Goal: Browse casually: Explore the website without a specific task or goal

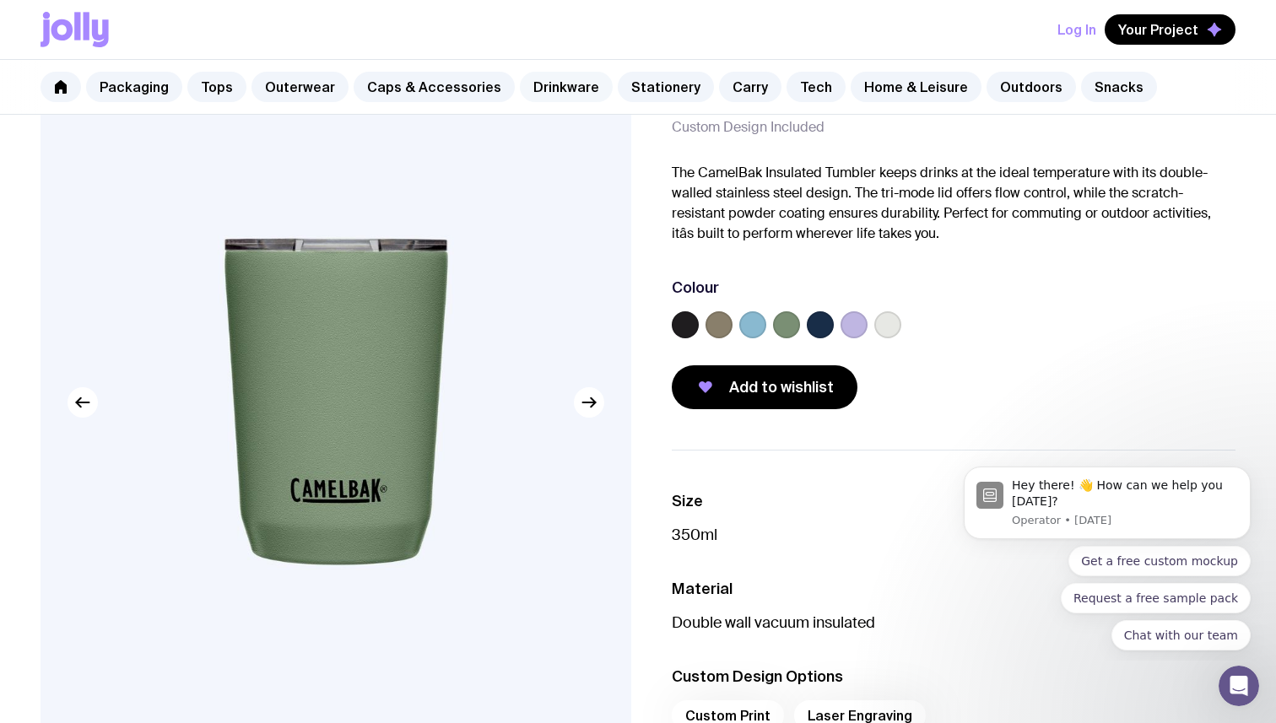
click at [570, 89] on link "Drinkware" at bounding box center [566, 87] width 93 height 30
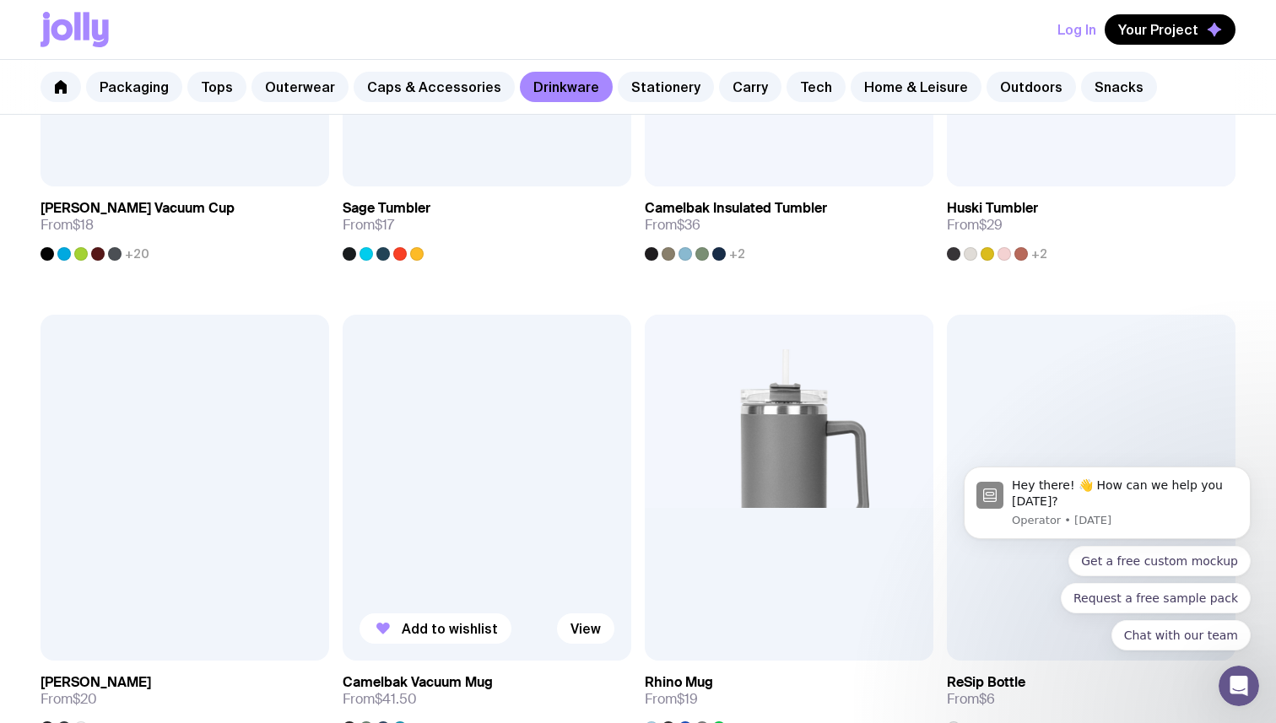
scroll to position [1200, 0]
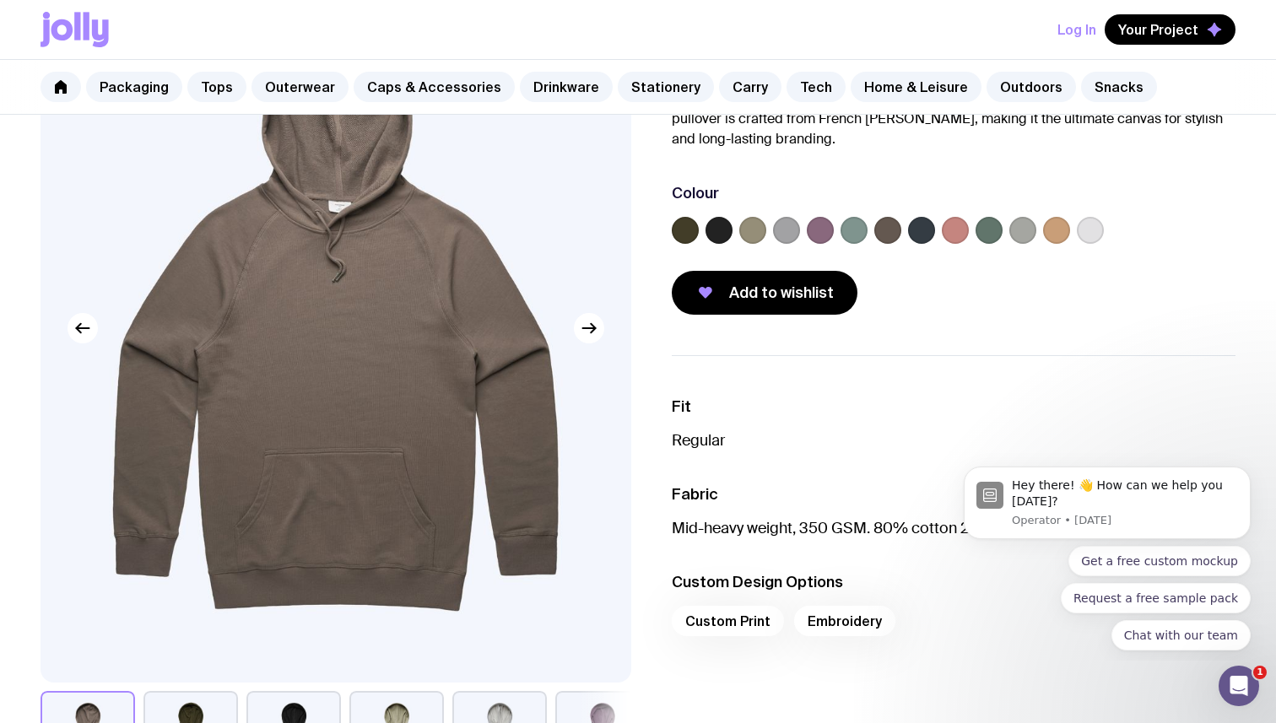
scroll to position [116, 0]
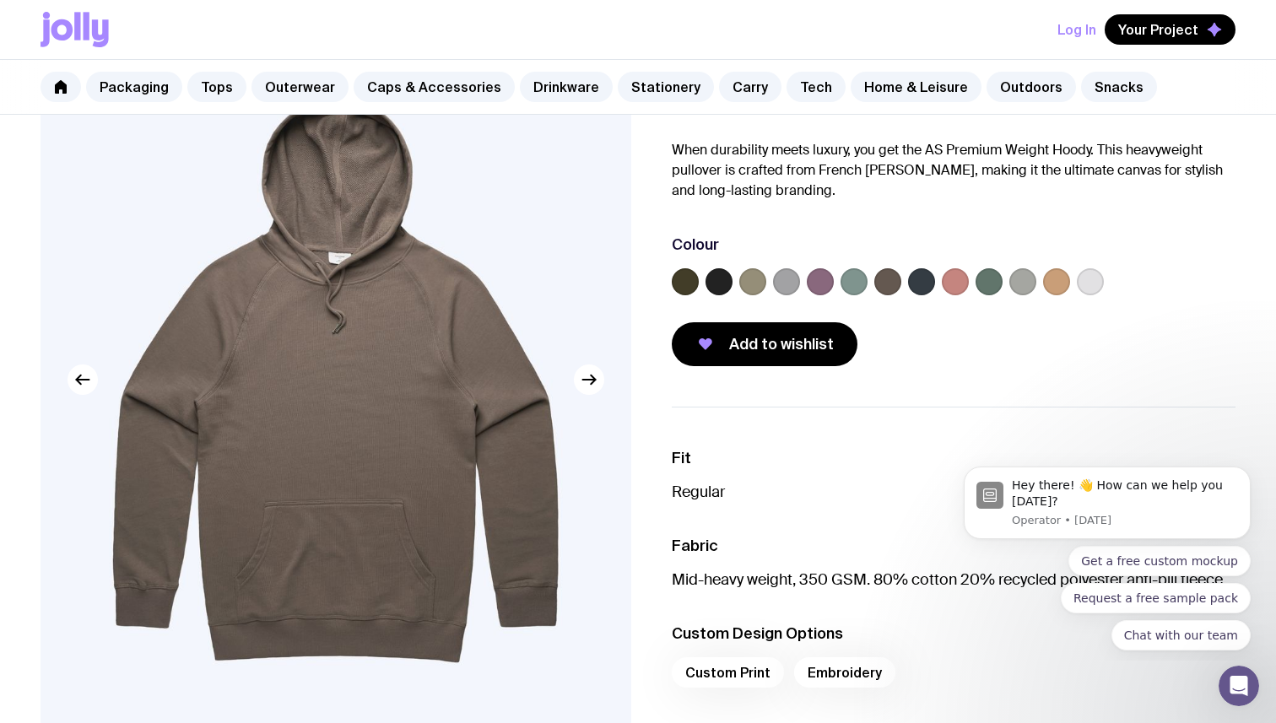
click at [722, 292] on label at bounding box center [719, 281] width 27 height 27
click at [0, 0] on input "radio" at bounding box center [0, 0] width 0 height 0
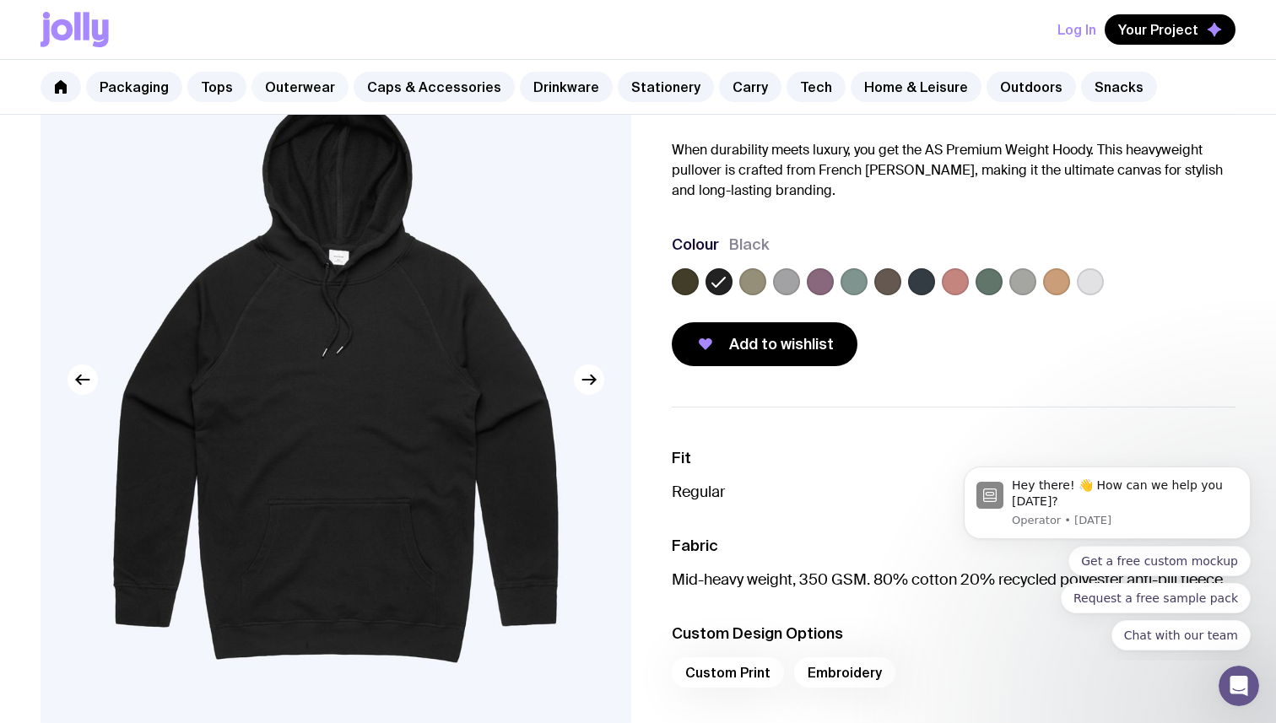
click at [298, 94] on link "Outerwear" at bounding box center [300, 87] width 97 height 30
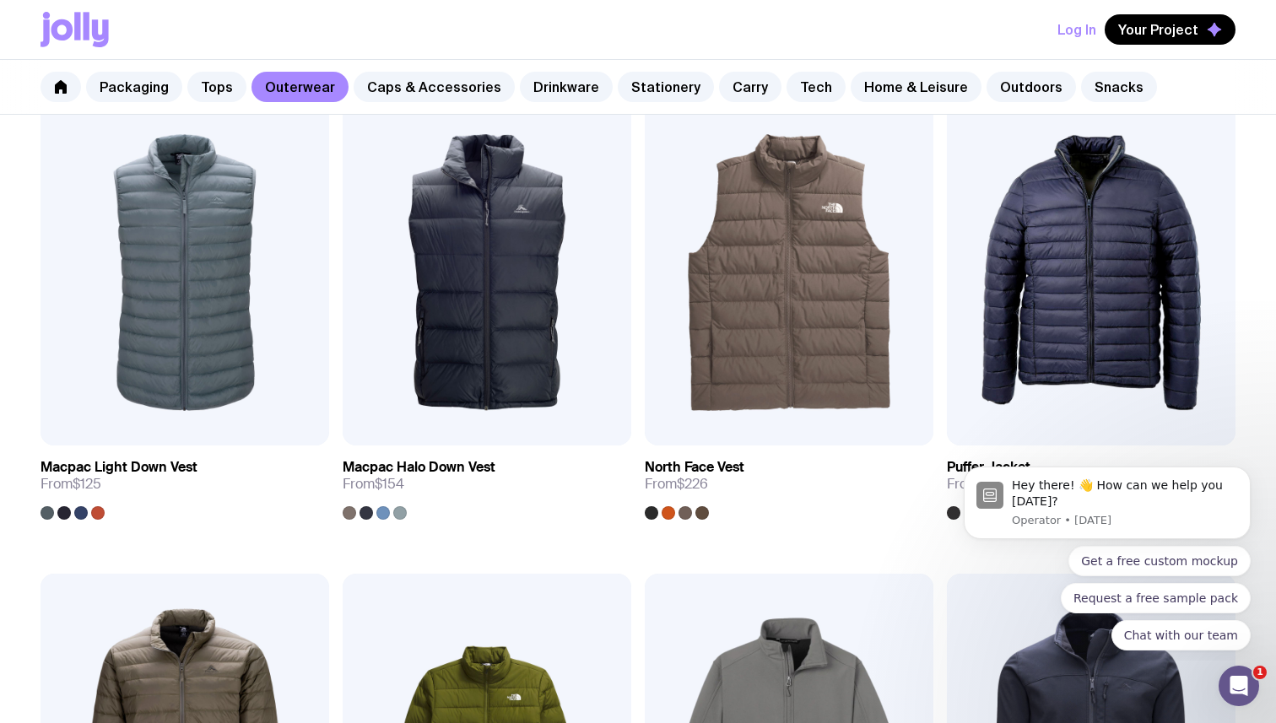
scroll to position [1290, 0]
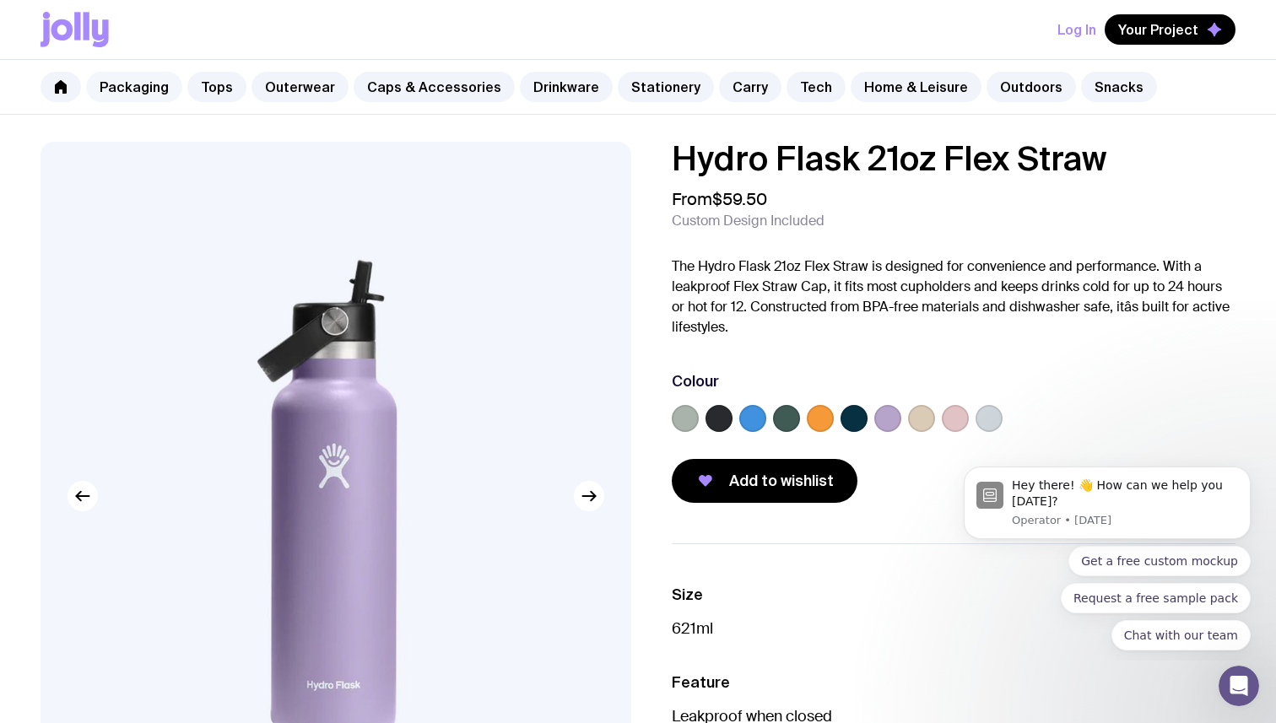
click at [129, 96] on link "Packaging" at bounding box center [134, 87] width 96 height 30
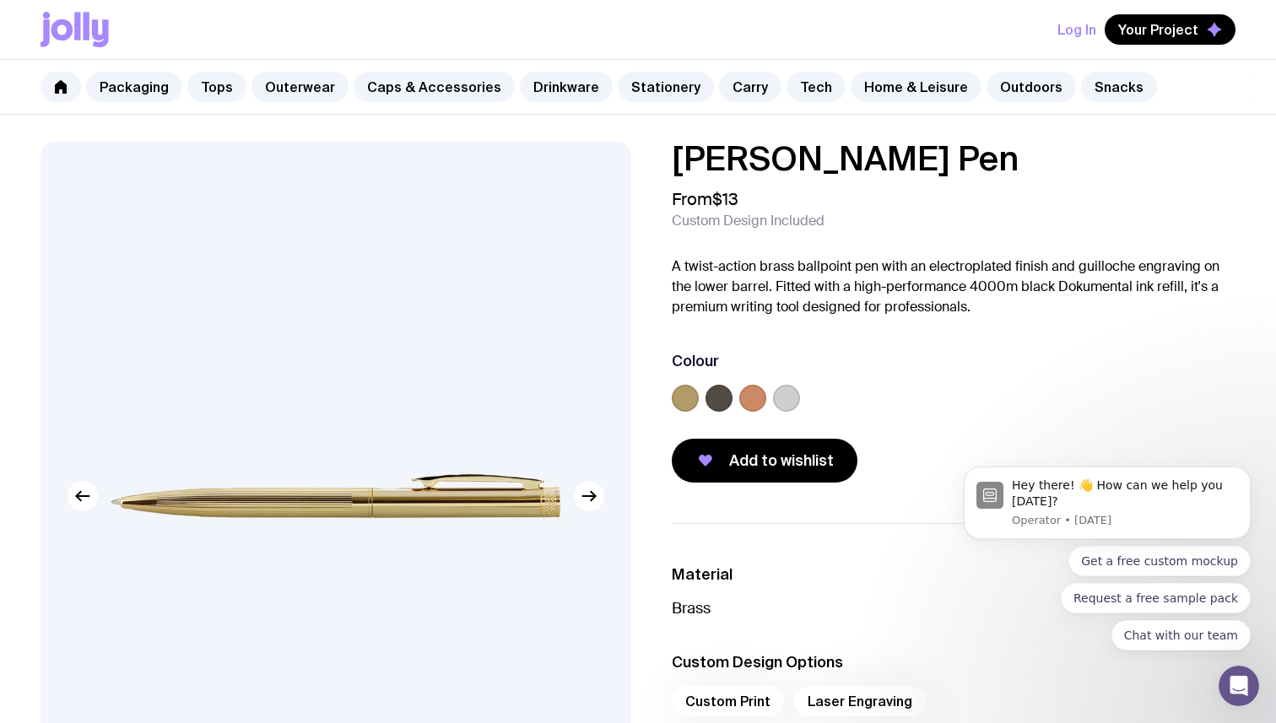
click at [729, 389] on div at bounding box center [719, 398] width 27 height 27
click at [724, 397] on label at bounding box center [719, 398] width 27 height 27
click at [0, 0] on input "radio" at bounding box center [0, 0] width 0 height 0
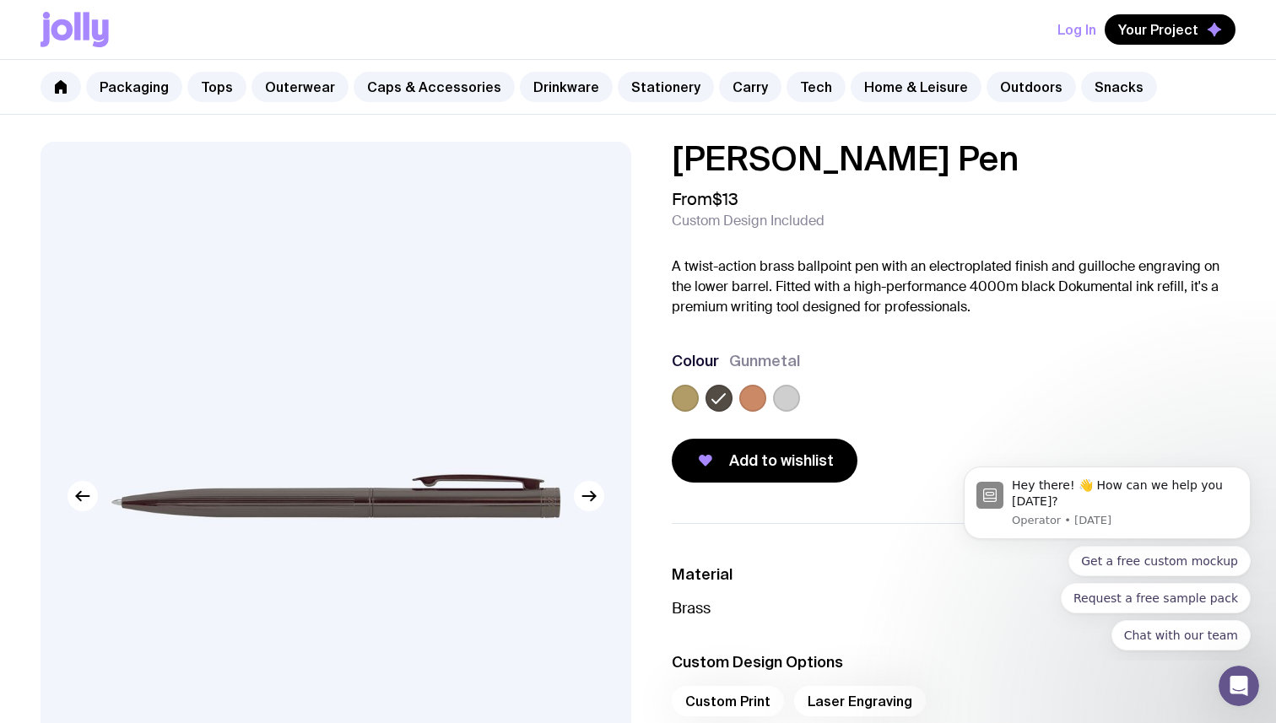
click at [724, 397] on icon at bounding box center [719, 398] width 20 height 20
click at [0, 0] on input "radio" at bounding box center [0, 0] width 0 height 0
click at [597, 498] on icon "button" at bounding box center [589, 496] width 20 height 20
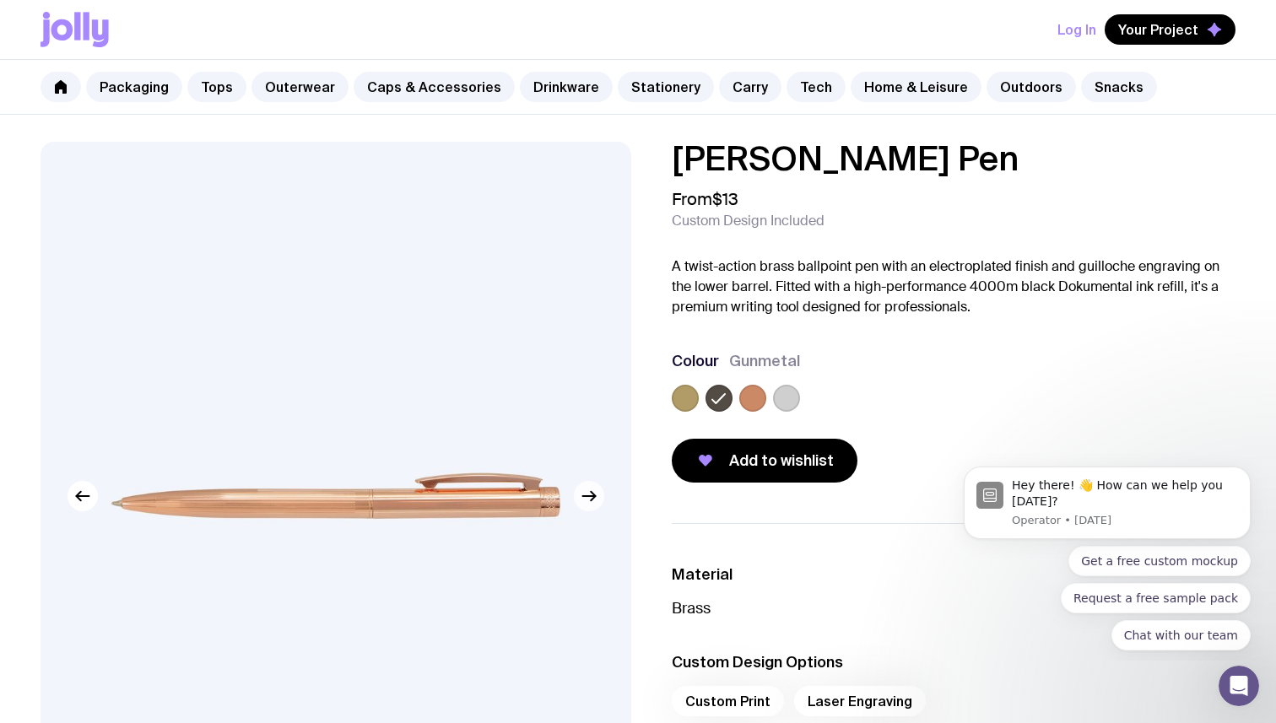
click at [597, 498] on icon "button" at bounding box center [589, 496] width 20 height 20
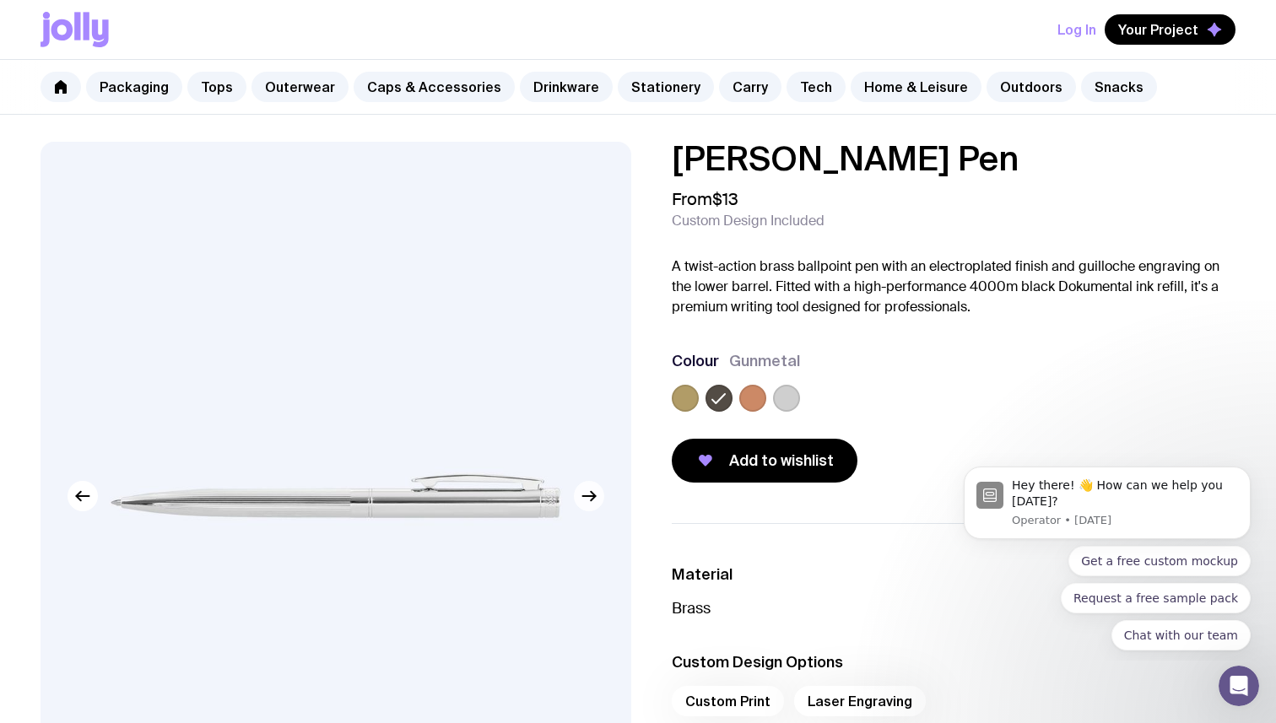
click at [597, 498] on icon "button" at bounding box center [589, 496] width 20 height 20
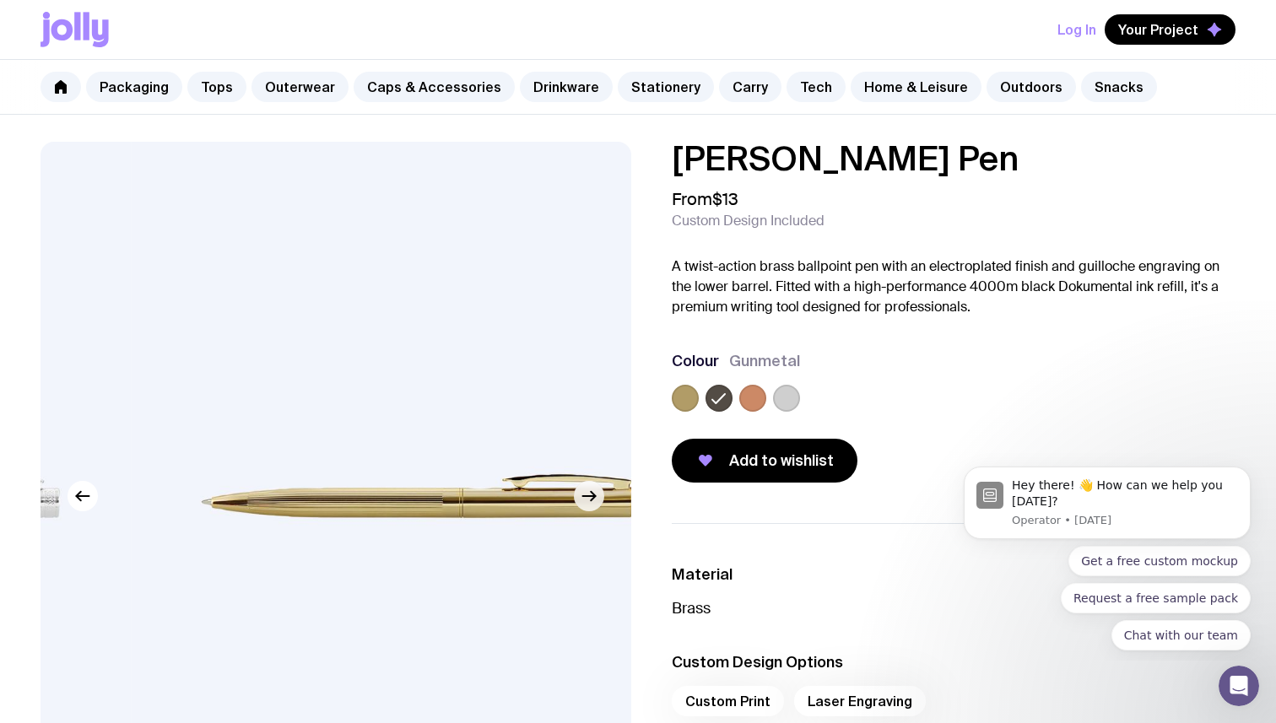
click at [597, 498] on icon "button" at bounding box center [589, 496] width 20 height 20
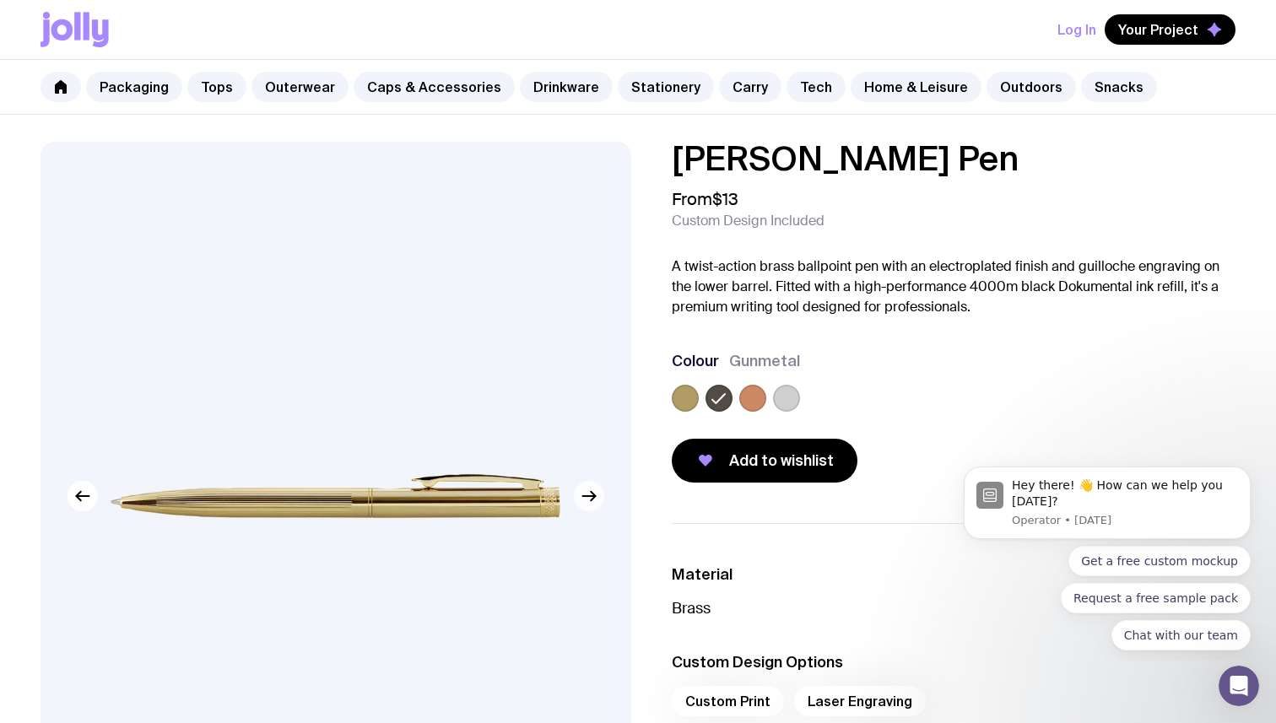
click at [597, 498] on icon "button" at bounding box center [589, 496] width 20 height 20
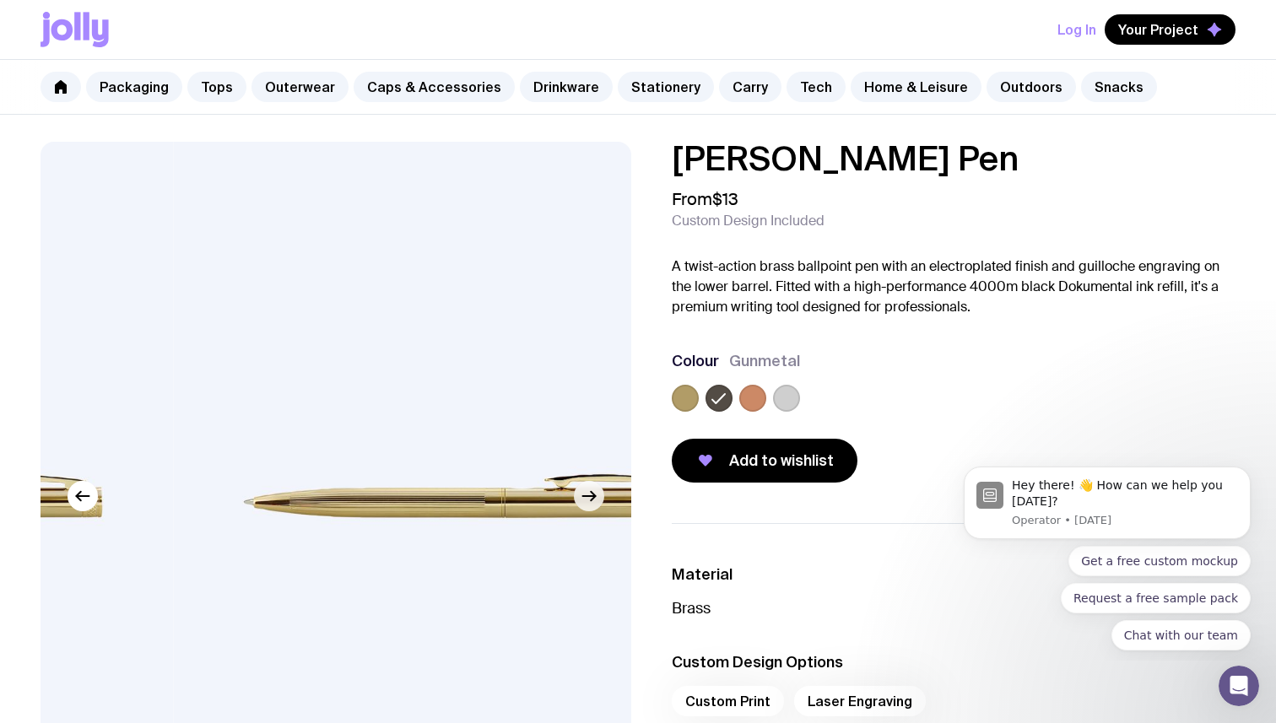
click at [597, 498] on icon "button" at bounding box center [589, 496] width 20 height 20
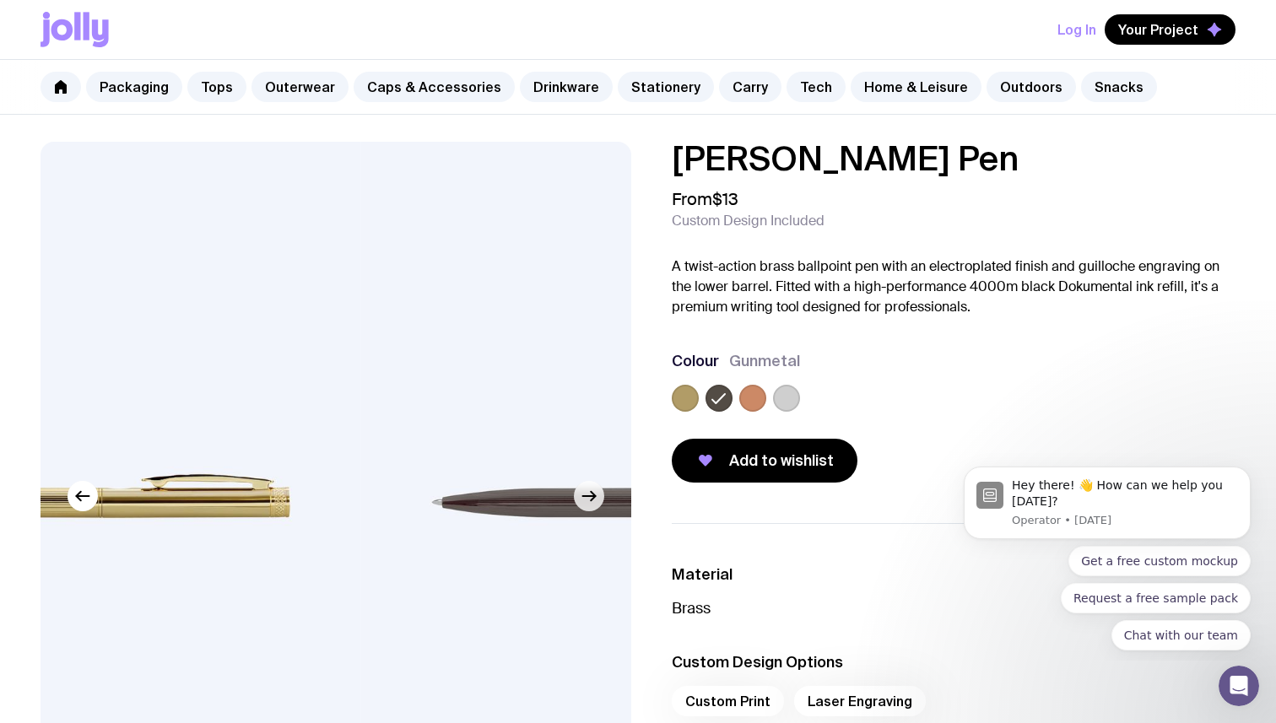
click at [597, 498] on icon "button" at bounding box center [589, 496] width 20 height 20
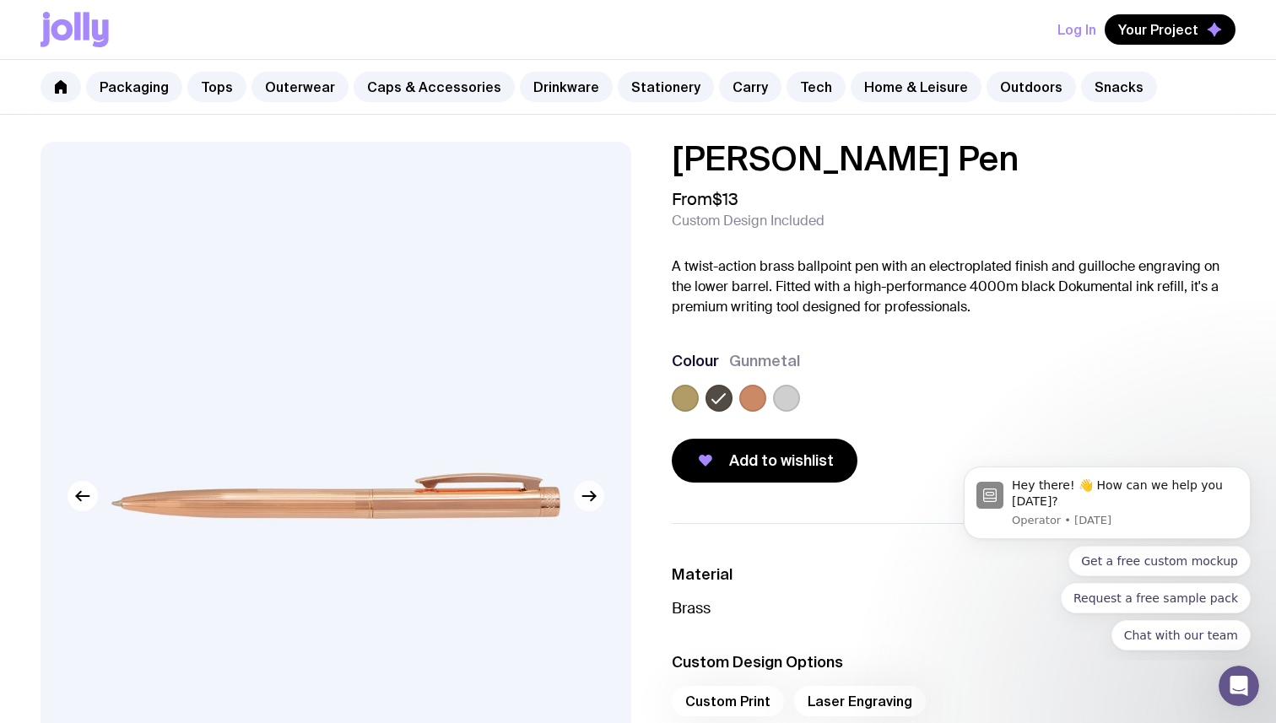
click at [597, 498] on icon "button" at bounding box center [589, 496] width 20 height 20
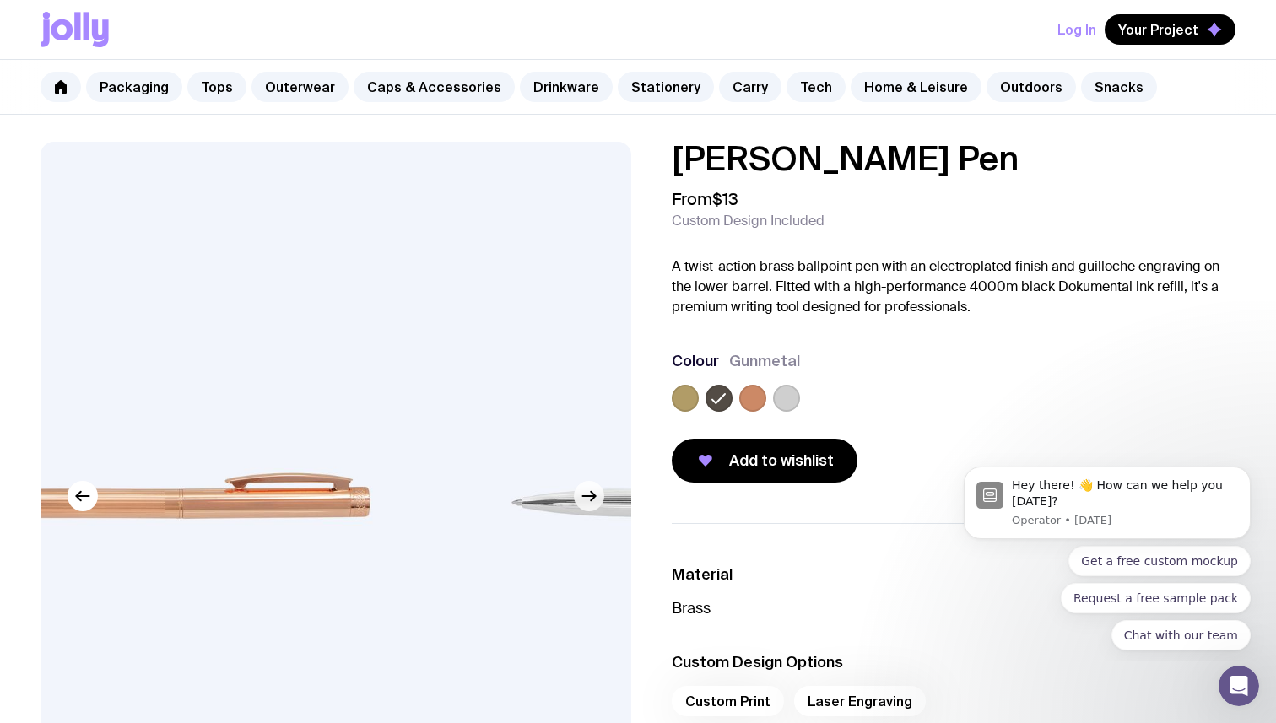
click at [597, 498] on icon "button" at bounding box center [589, 496] width 20 height 20
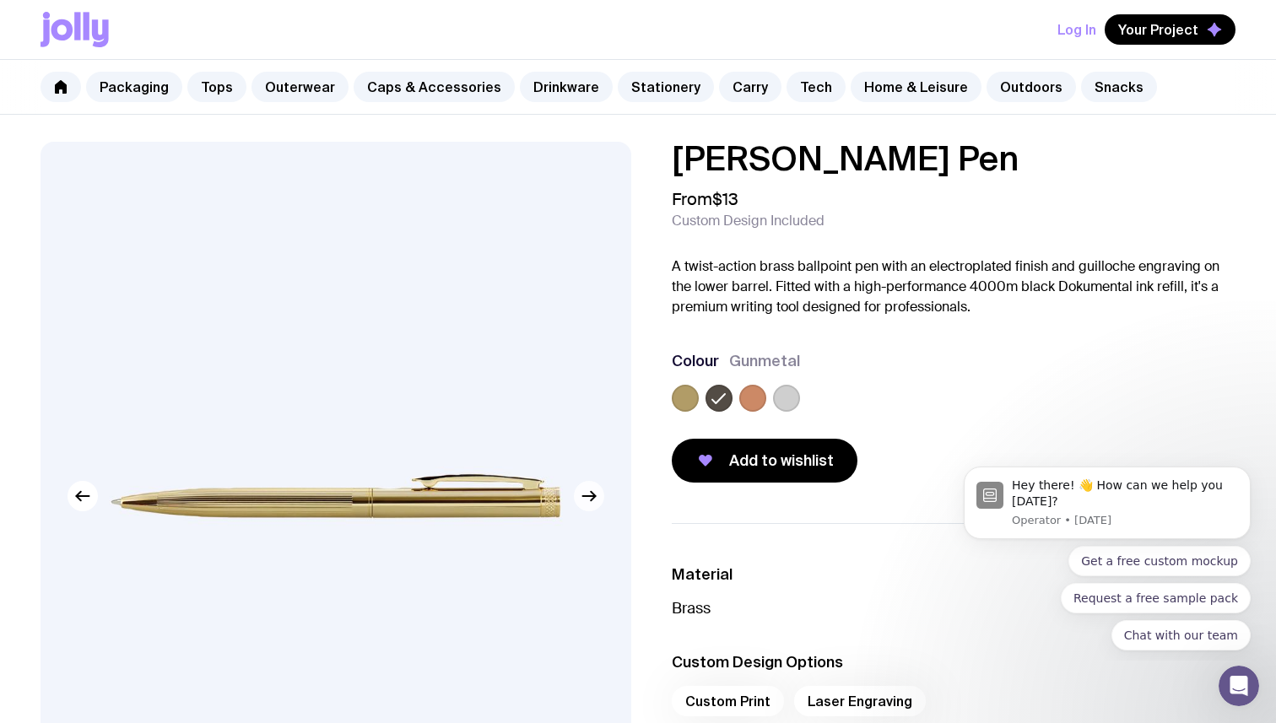
click at [597, 498] on icon "button" at bounding box center [589, 496] width 20 height 20
click at [124, 83] on link "Packaging" at bounding box center [134, 87] width 96 height 30
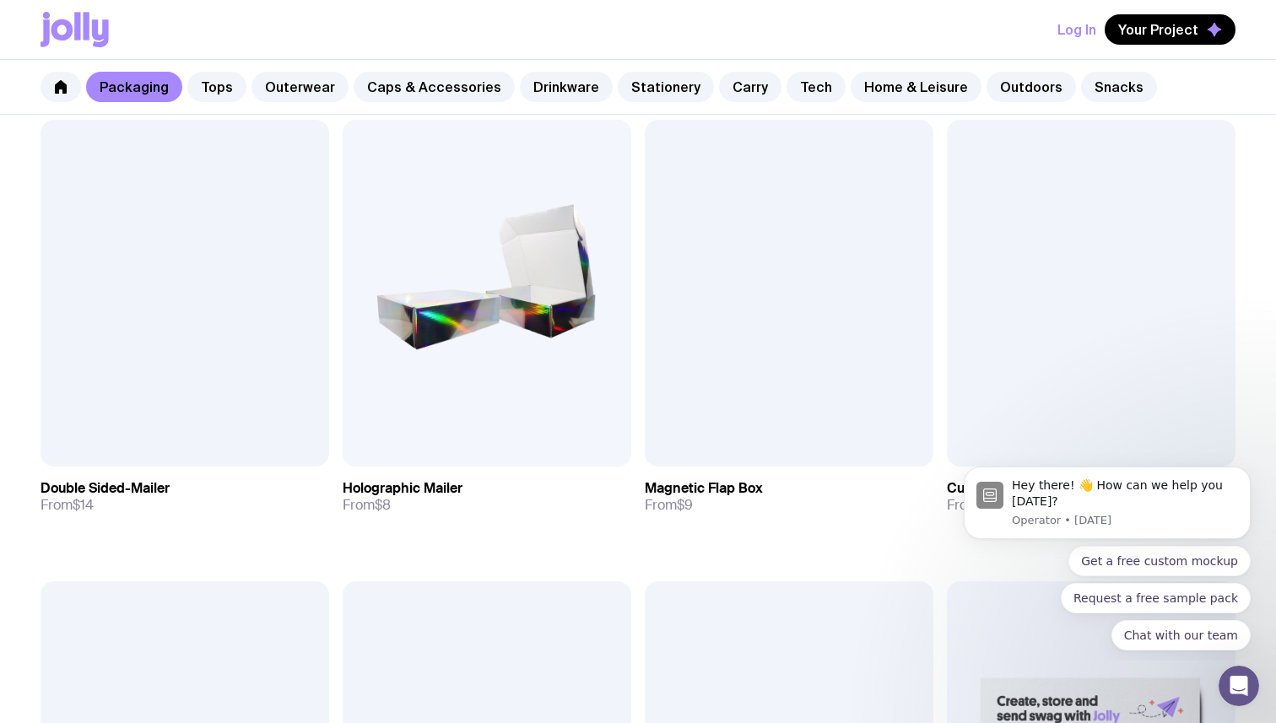
scroll to position [764, 0]
